Goal: Book appointment/travel/reservation

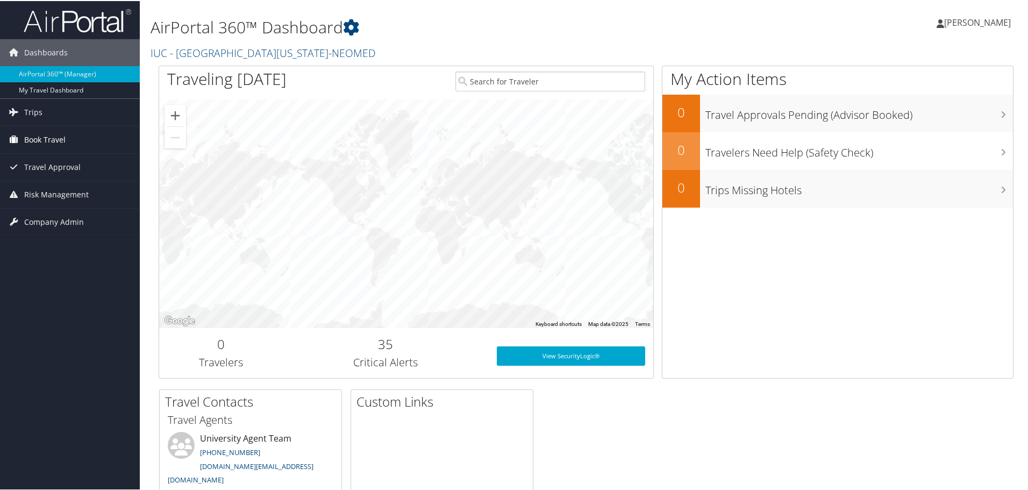
click at [47, 140] on span "Book Travel" at bounding box center [44, 138] width 41 height 27
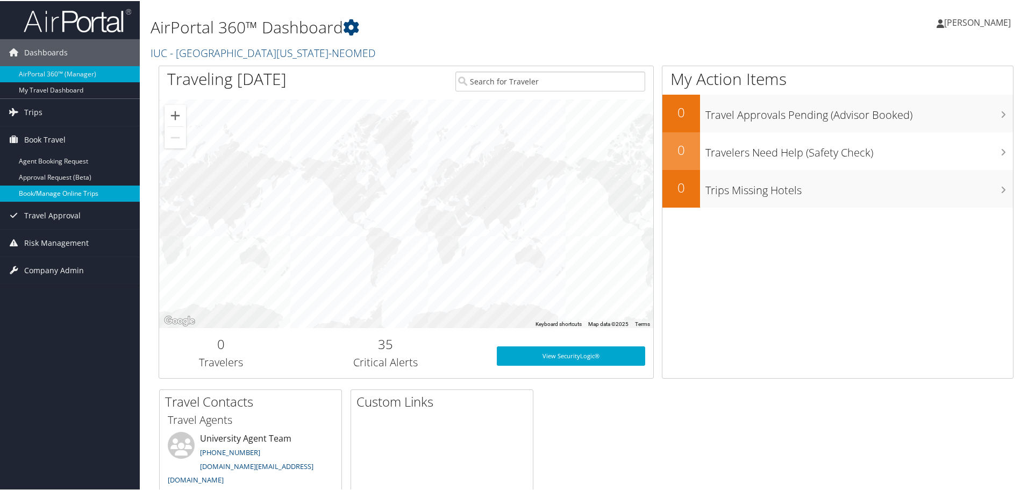
click at [39, 189] on link "Book/Manage Online Trips" at bounding box center [70, 192] width 140 height 16
